Goal: Transaction & Acquisition: Download file/media

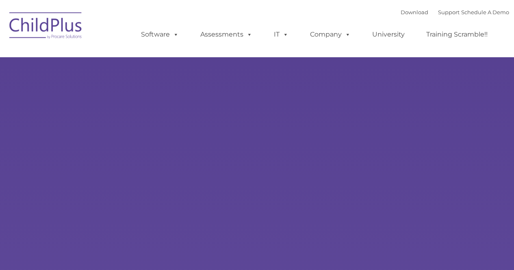
type input ""
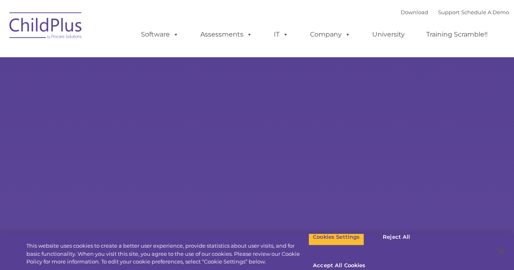
select select "MEDIUM"
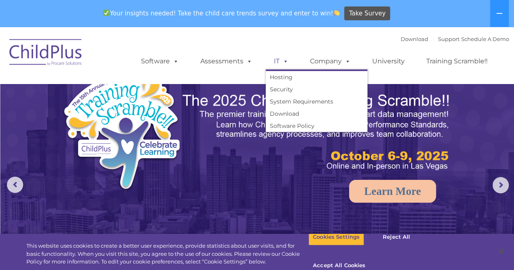
click at [283, 62] on span at bounding box center [284, 61] width 9 height 8
click at [282, 62] on span at bounding box center [284, 61] width 9 height 8
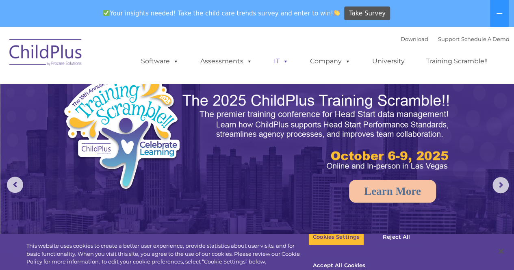
click at [282, 62] on span at bounding box center [284, 61] width 9 height 8
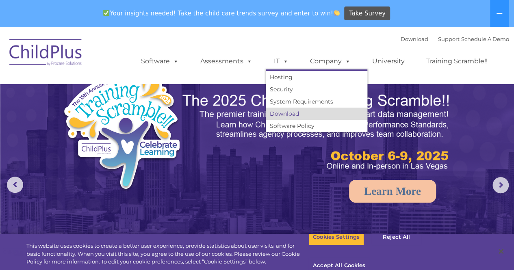
click at [289, 113] on link "Download" at bounding box center [317, 114] width 102 height 12
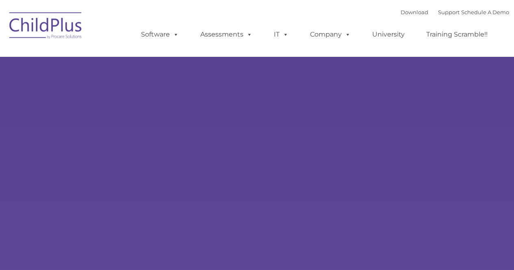
type input ""
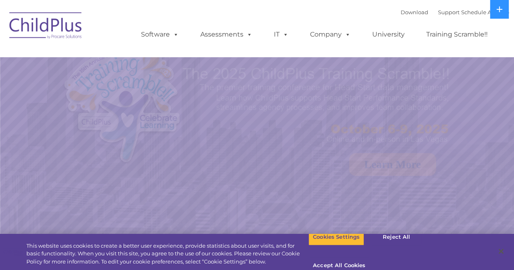
select select "MEDIUM"
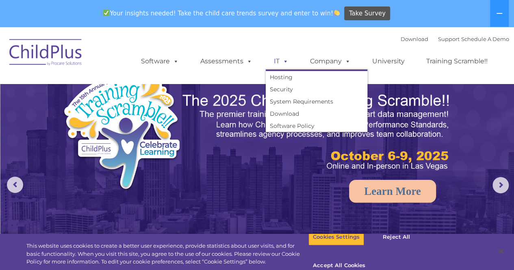
click at [282, 61] on span at bounding box center [284, 61] width 9 height 8
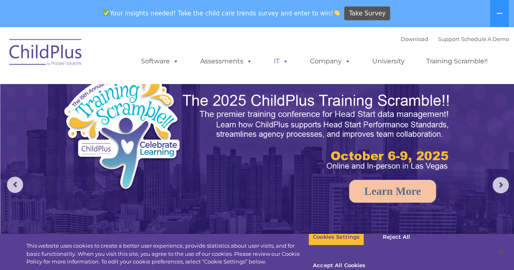
click at [285, 65] on span at bounding box center [284, 61] width 9 height 8
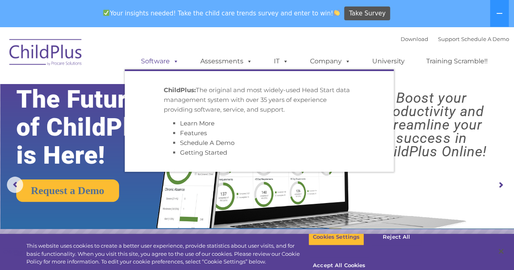
click at [176, 59] on span at bounding box center [174, 61] width 9 height 8
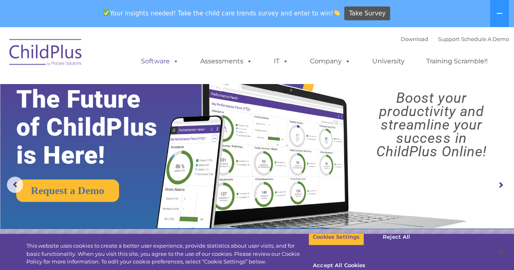
click at [176, 59] on span at bounding box center [174, 61] width 9 height 8
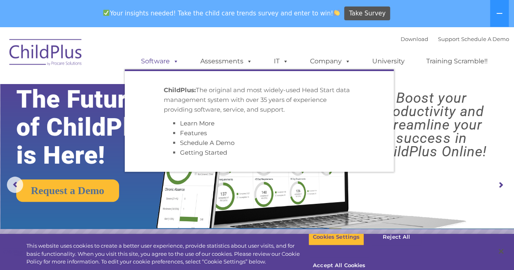
click at [176, 59] on span at bounding box center [174, 61] width 9 height 8
